Goal: Navigation & Orientation: Find specific page/section

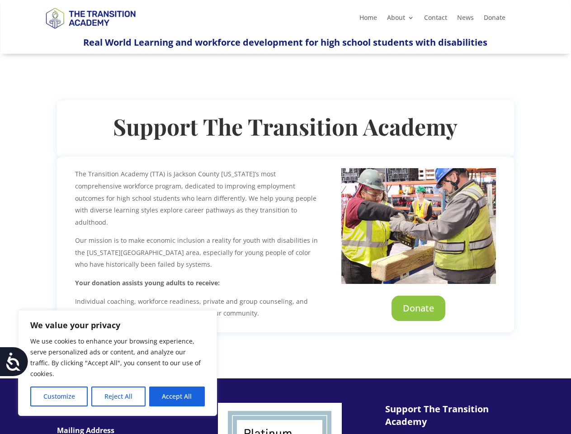
click at [285, 217] on p "The Transition Academy (TTA) is Jackson County [US_STATE]’s most comprehensive …" at bounding box center [196, 201] width 243 height 67
click at [59, 397] on button "Customize" at bounding box center [58, 397] width 57 height 20
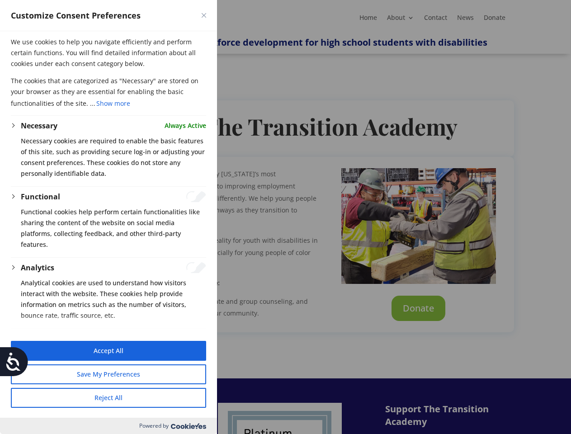
click at [118, 397] on div at bounding box center [285, 217] width 571 height 434
click at [177, 397] on body "We value your privacy We use cookies to enhance your browsing experience, serve…" at bounding box center [285, 394] width 571 height 788
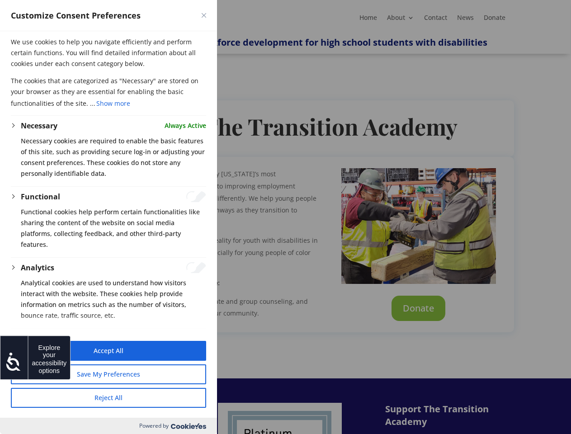
click at [14, 362] on icon at bounding box center [14, 362] width 18 height 18
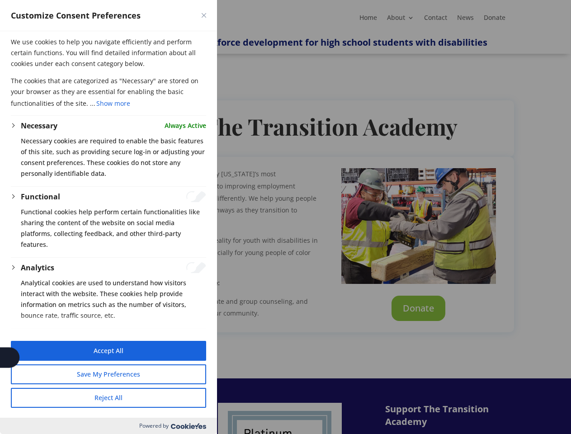
click at [224, 0] on div at bounding box center [285, 217] width 571 height 434
click at [200, 0] on div "Customize Consent Preferences" at bounding box center [108, 15] width 217 height 31
click at [193, 0] on div "Customize Consent Preferences" at bounding box center [108, 15] width 217 height 31
click at [285, 217] on div at bounding box center [285, 217] width 571 height 434
